Goal: Browse casually: Explore the website without a specific task or goal

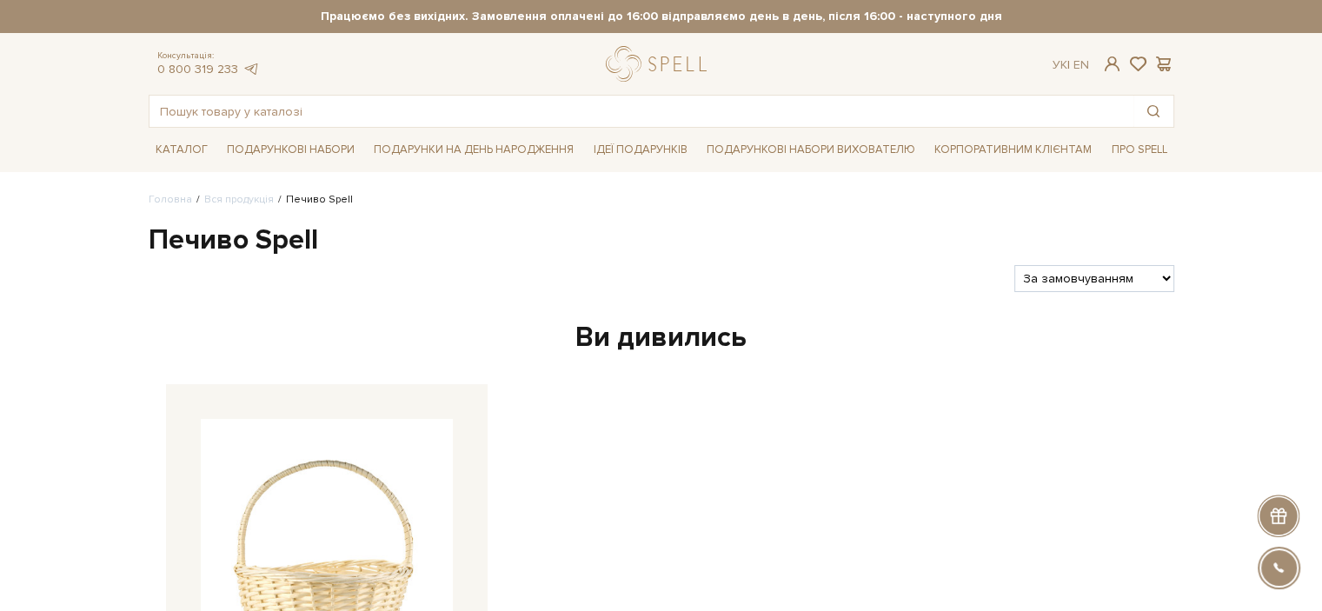
scroll to position [261, 0]
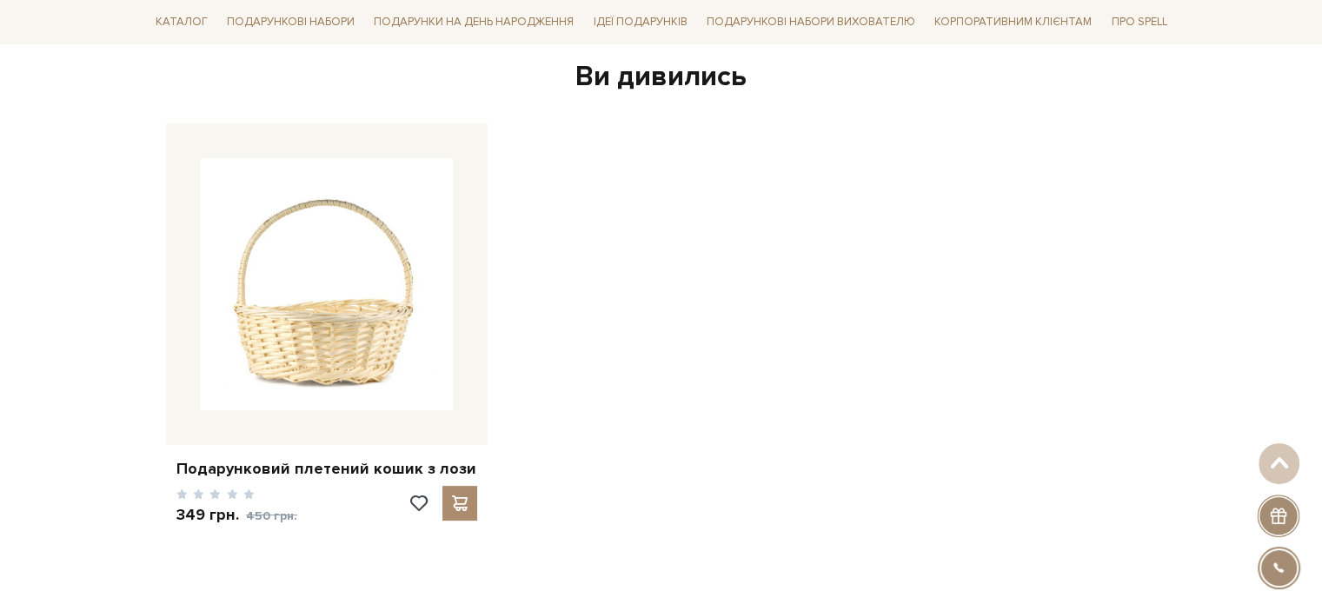
click at [1024, 170] on div "Подарунковий плетений кошик з лози 450 грн." at bounding box center [661, 368] width 1005 height 491
